Goal: Transaction & Acquisition: Download file/media

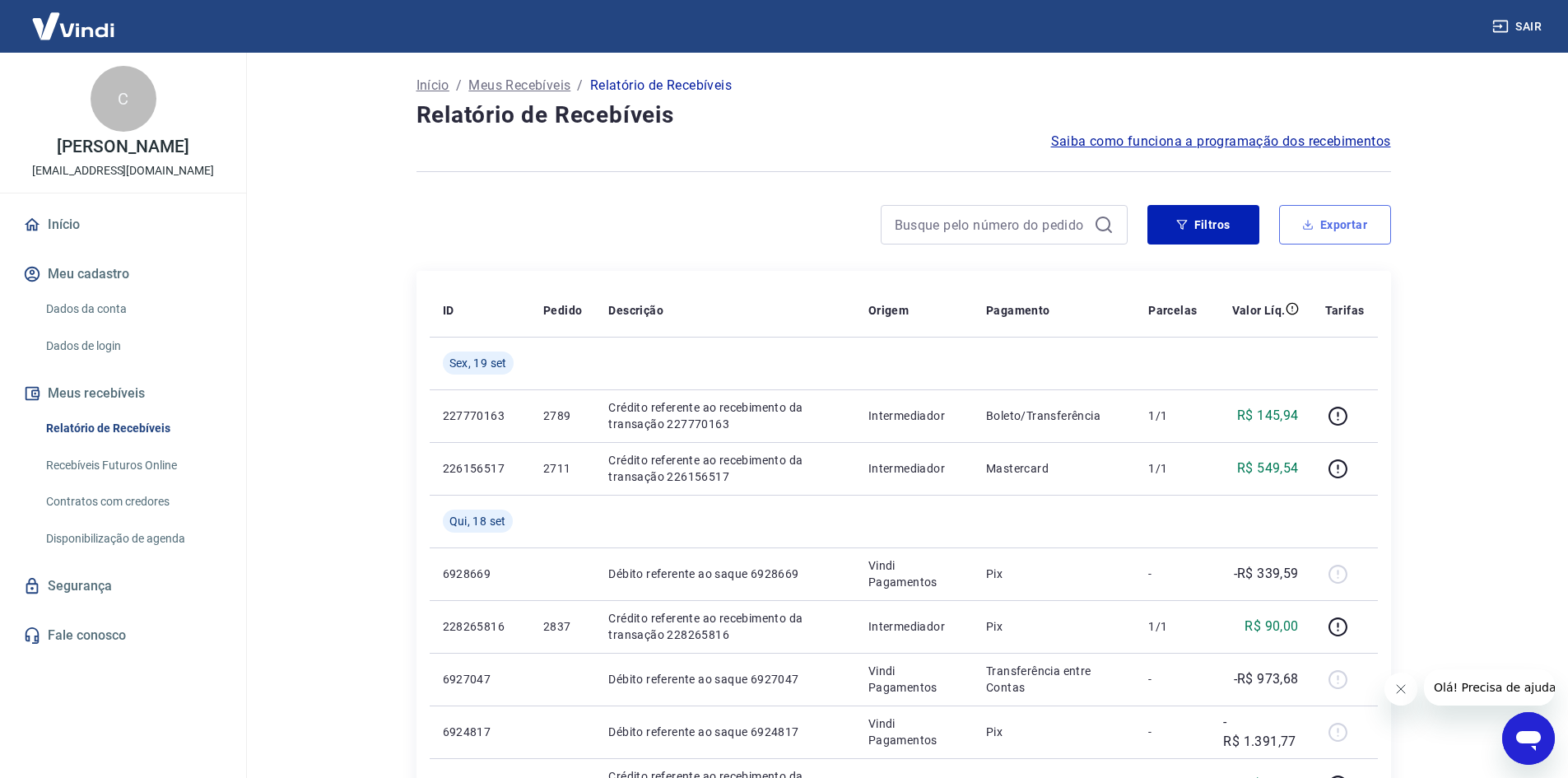
click at [1361, 219] on button "Exportar" at bounding box center [1334, 224] width 112 height 39
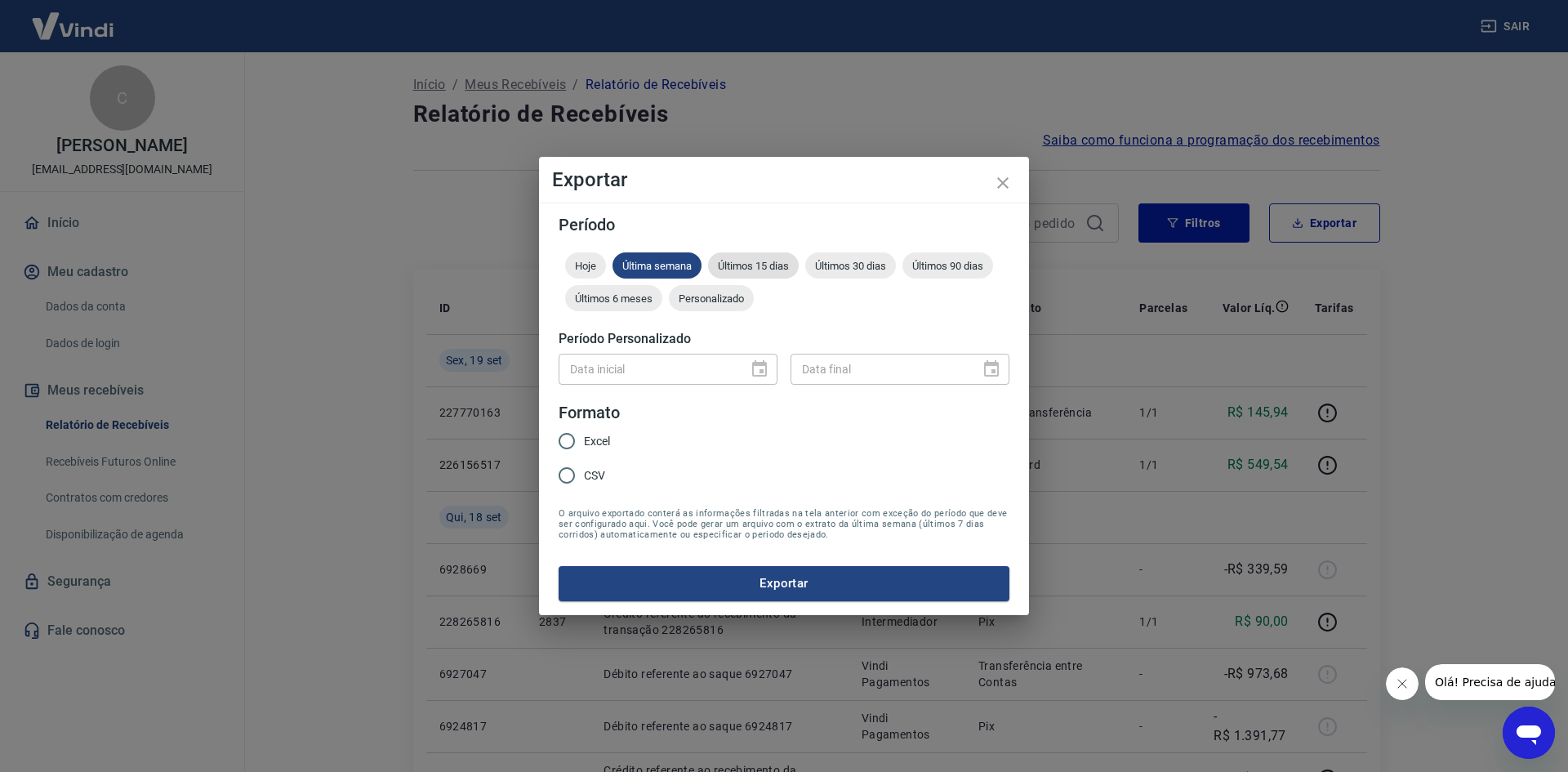
click at [762, 265] on span "Últimos 15 dias" at bounding box center [754, 266] width 91 height 12
click at [575, 444] on input "Excel" at bounding box center [566, 441] width 34 height 34
radio input "true"
click at [745, 577] on button "Exportar" at bounding box center [784, 583] width 451 height 34
